Goal: Find contact information: Find contact information

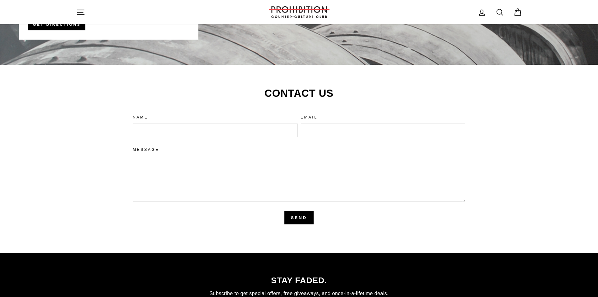
scroll to position [1569, 0]
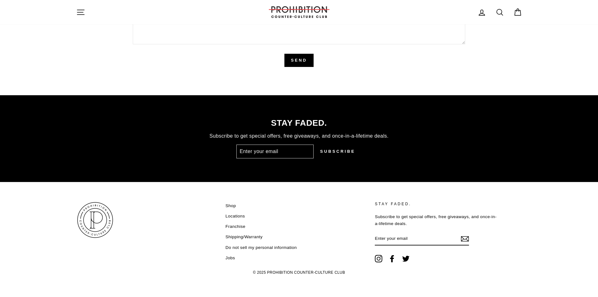
click at [385, 203] on p "STAY FADED." at bounding box center [437, 204] width 124 height 6
click at [394, 214] on p "Subscribe to get special offers, free giveaways, and once-in-a-lifetime deals." at bounding box center [437, 220] width 124 height 14
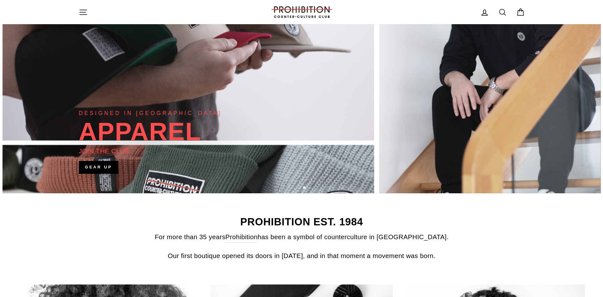
scroll to position [0, 0]
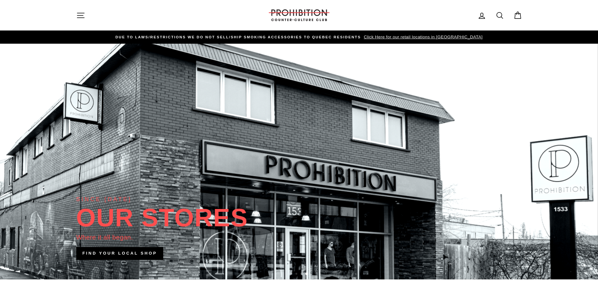
click at [85, 14] on icon "button" at bounding box center [80, 15] width 9 height 9
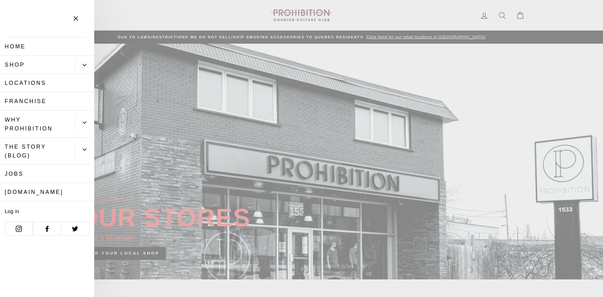
click at [28, 192] on link "[DOMAIN_NAME]" at bounding box center [47, 192] width 94 height 18
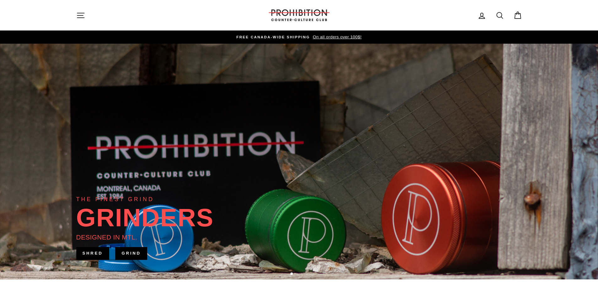
click at [498, 13] on icon at bounding box center [500, 15] width 6 height 6
type input "contact"
click at [76, 5] on button "Search" at bounding box center [83, 15] width 14 height 21
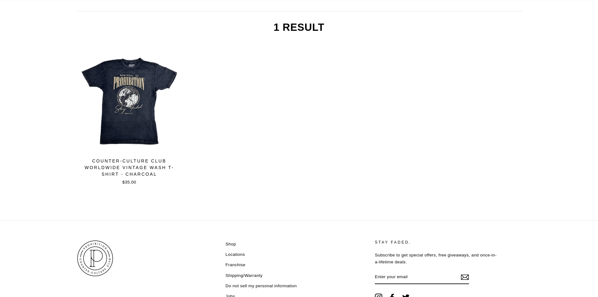
scroll to position [146, 0]
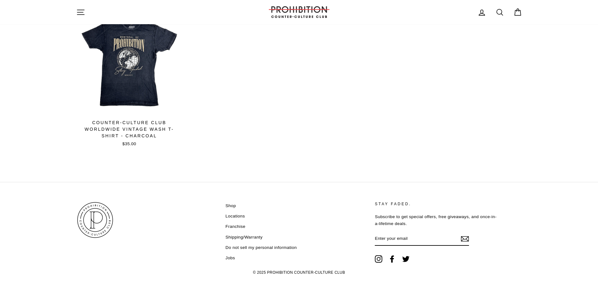
click at [233, 203] on link "Shop" at bounding box center [230, 205] width 10 height 9
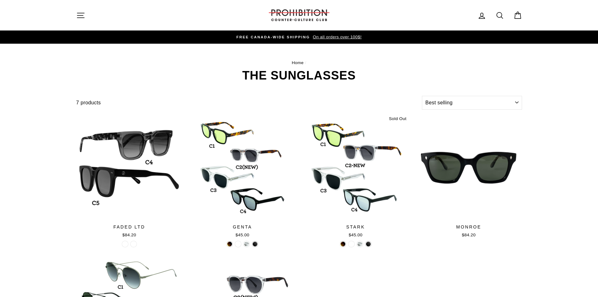
select select "best-selling"
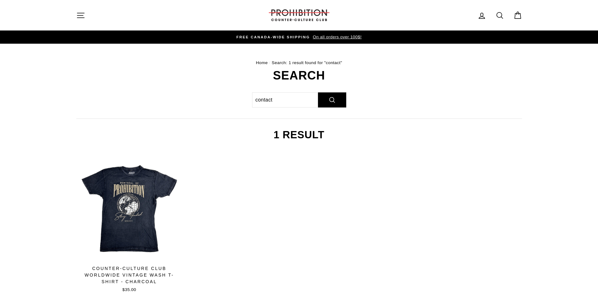
scroll to position [146, 0]
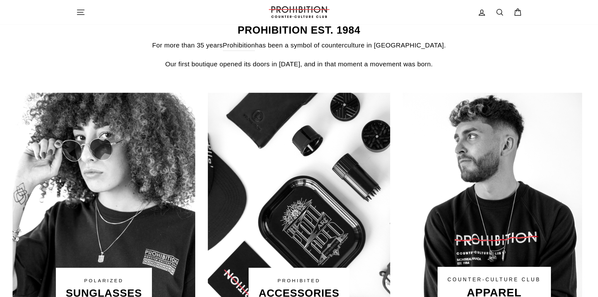
scroll to position [283, 0]
